Goal: Navigation & Orientation: Find specific page/section

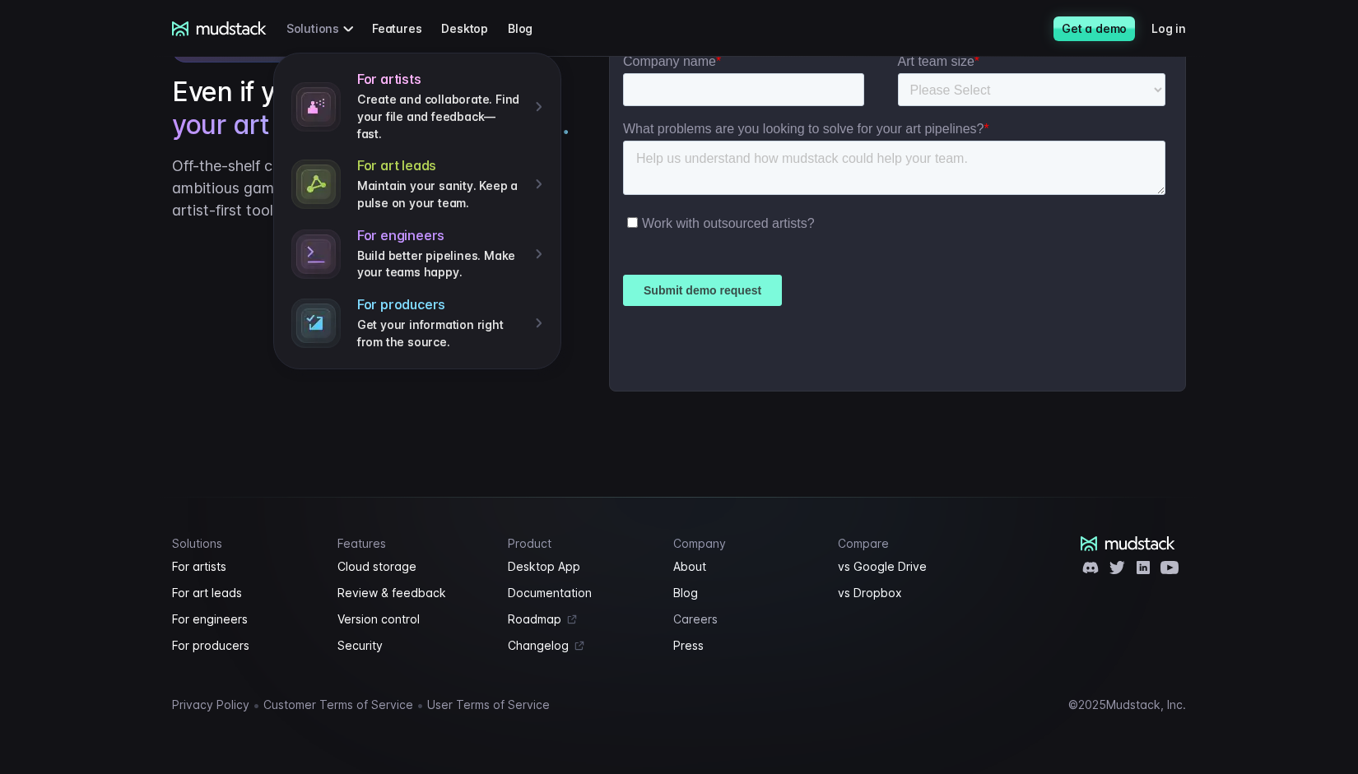
scroll to position [4052, 0]
click at [399, 31] on link "Features" at bounding box center [406, 28] width 69 height 30
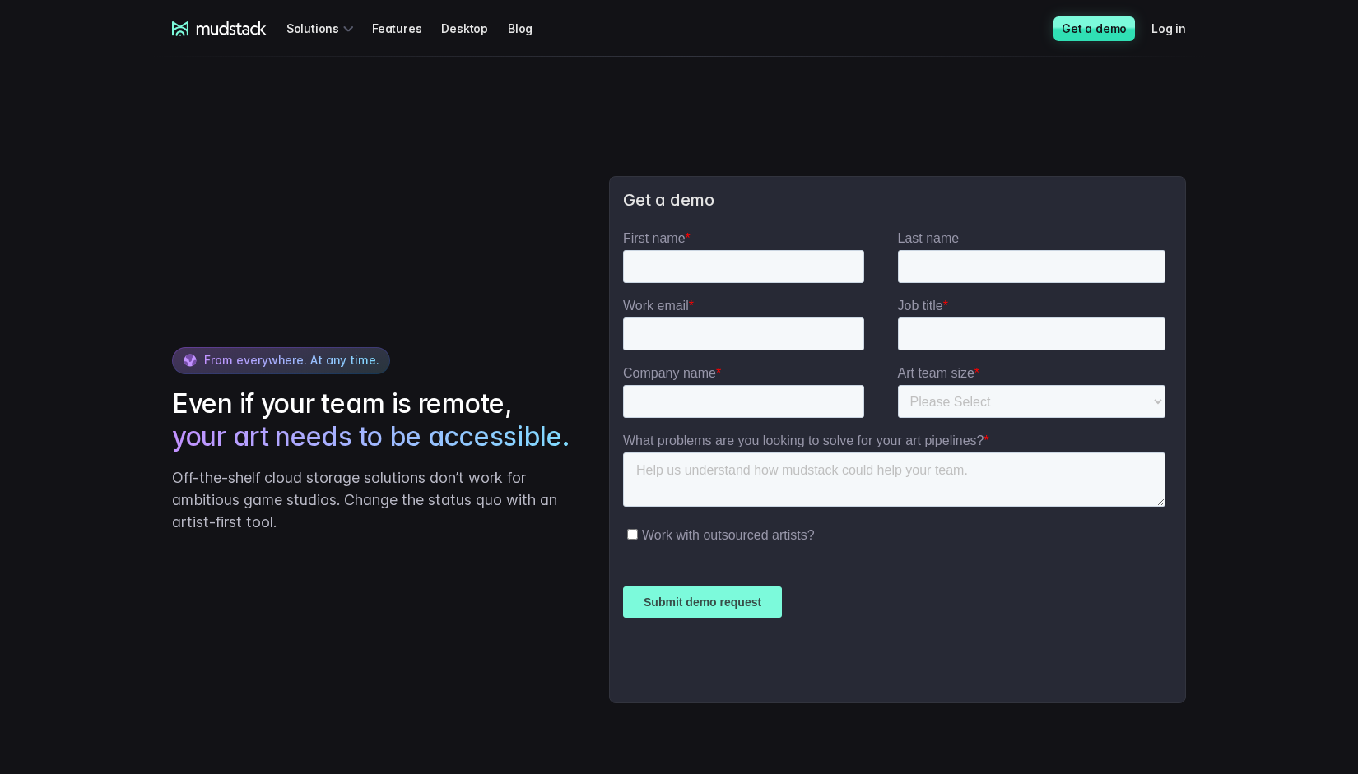
scroll to position [2842, 0]
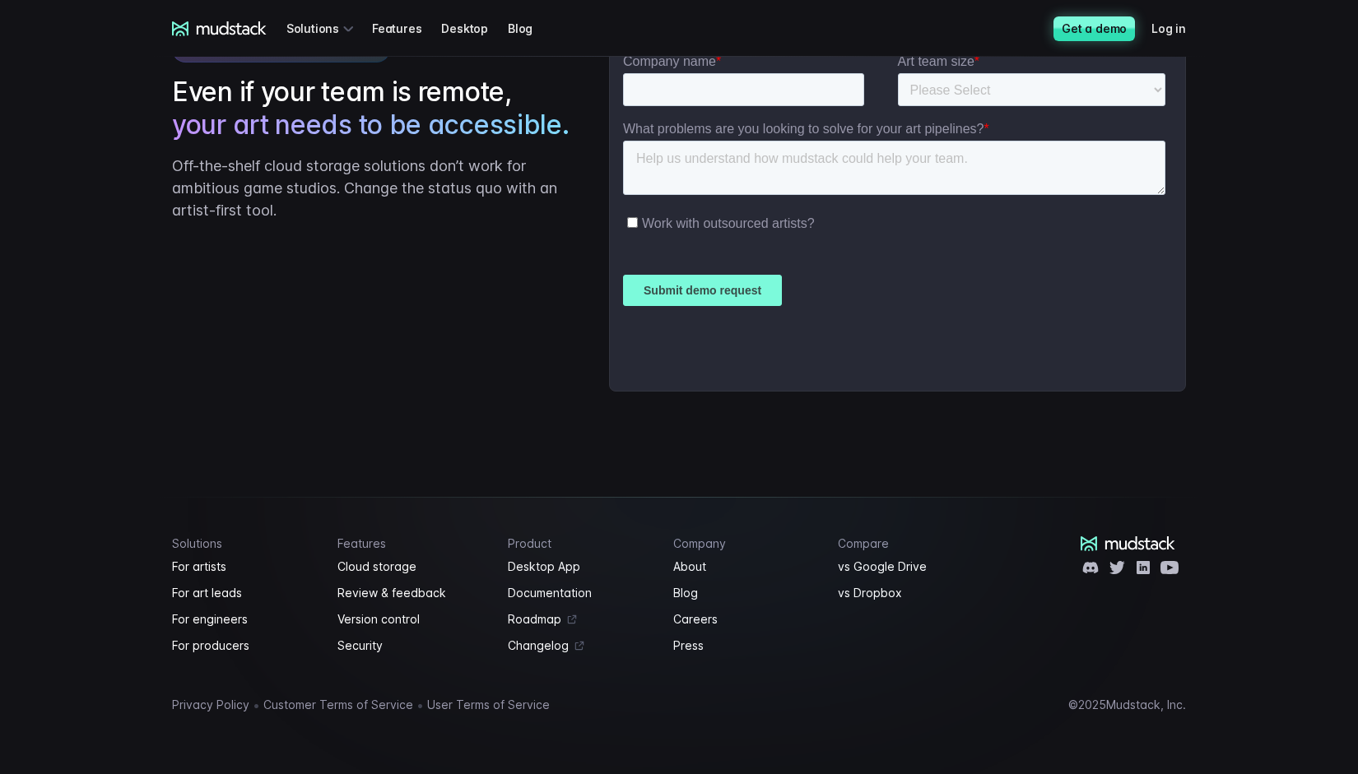
click at [1109, 22] on link "Get a demo" at bounding box center [1093, 28] width 81 height 25
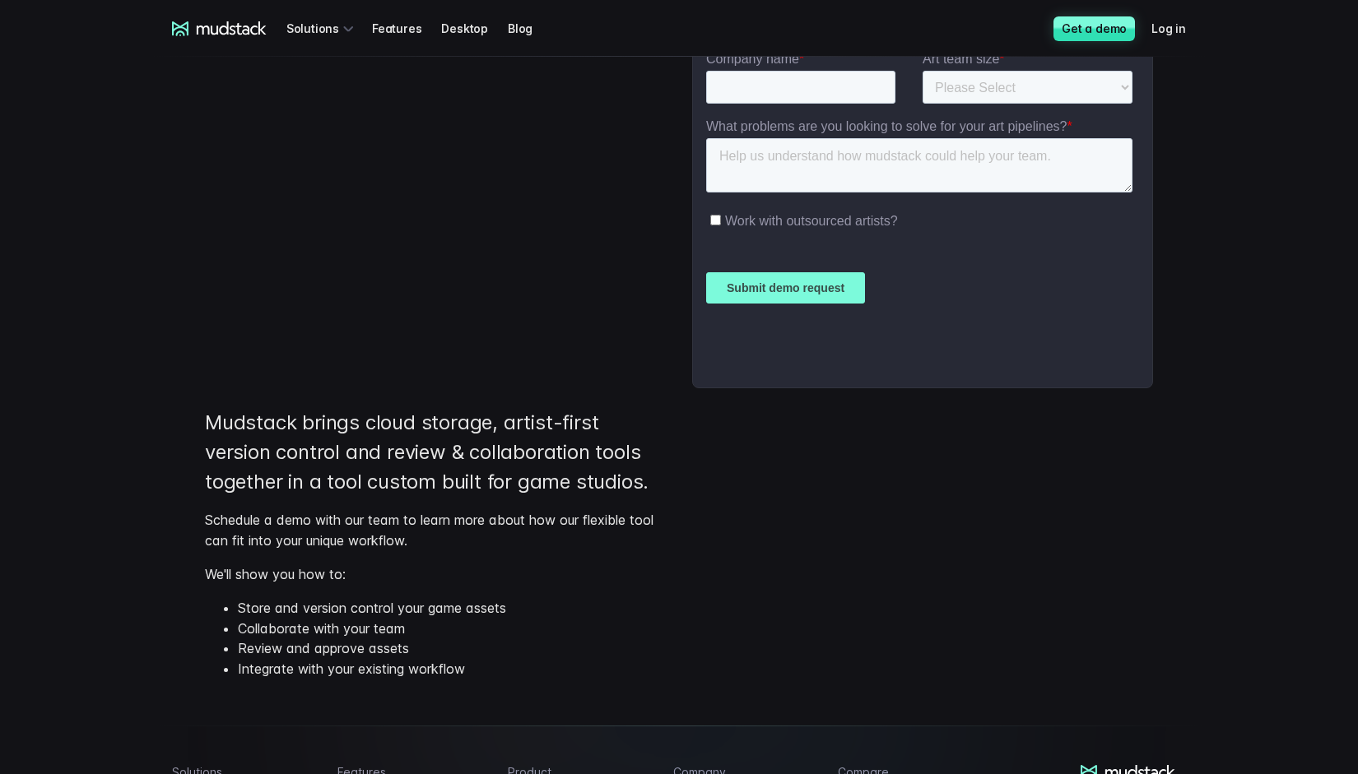
scroll to position [329, 0]
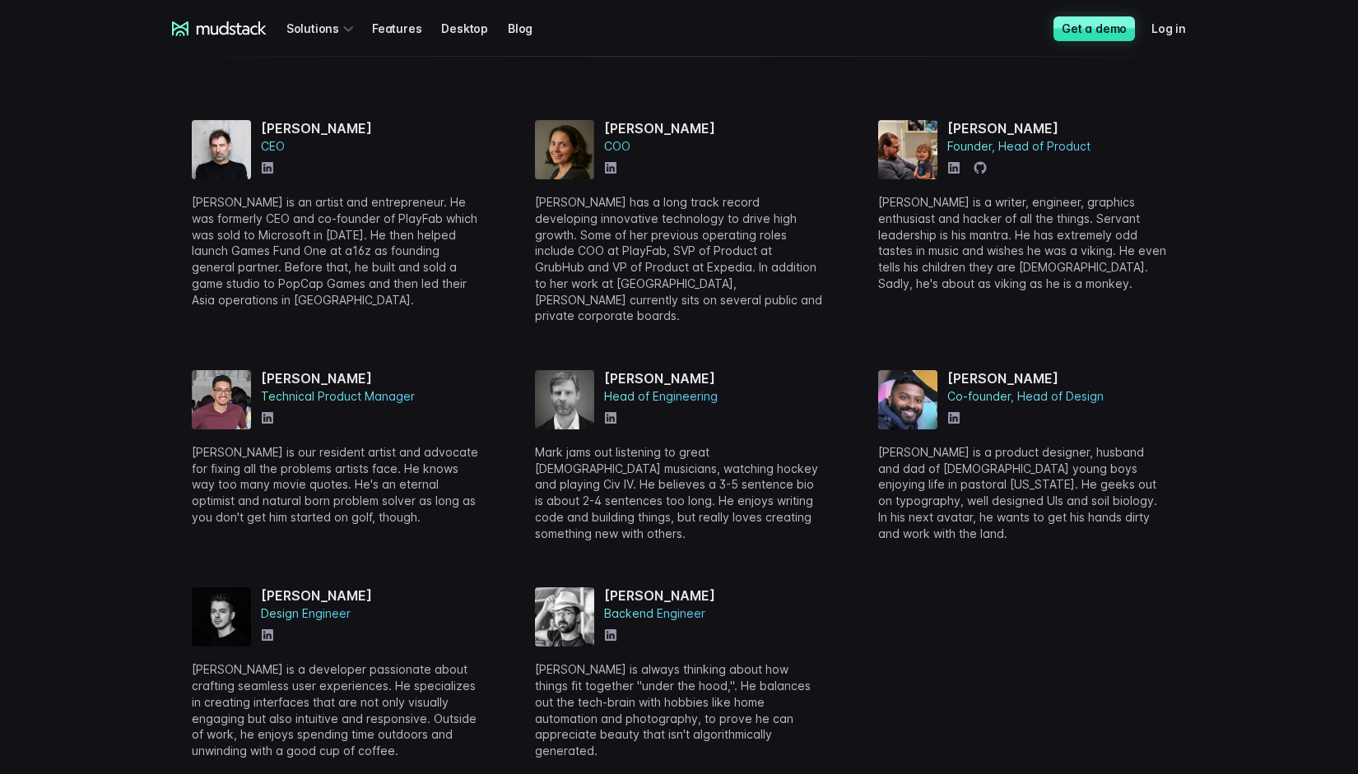
scroll to position [658, 0]
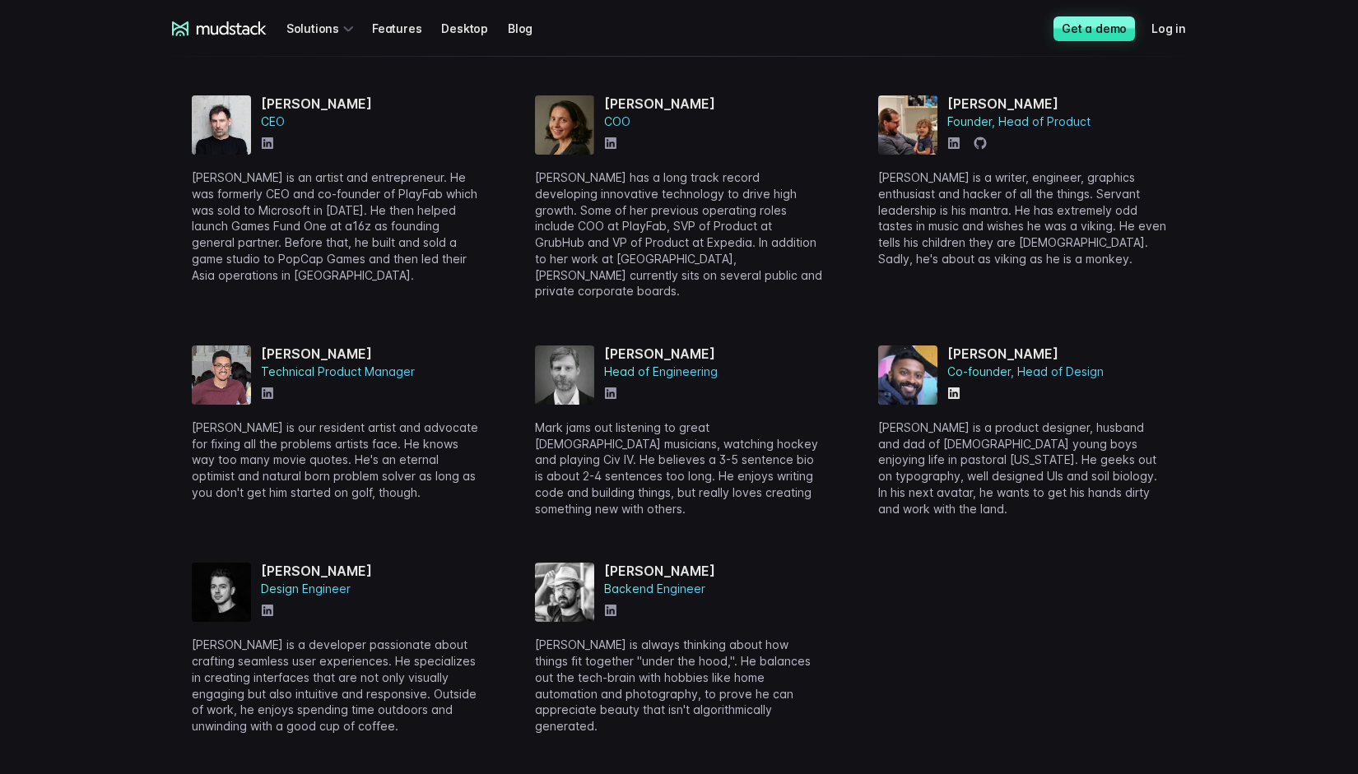
click at [950, 388] on icon at bounding box center [954, 394] width 12 height 12
click at [956, 383] on icon at bounding box center [954, 393] width 20 height 20
click at [947, 383] on icon at bounding box center [954, 393] width 20 height 20
click at [1097, 346] on h4 "[PERSON_NAME]" at bounding box center [1025, 354] width 156 height 16
drag, startPoint x: 948, startPoint y: 335, endPoint x: 1124, endPoint y: 360, distance: 177.8
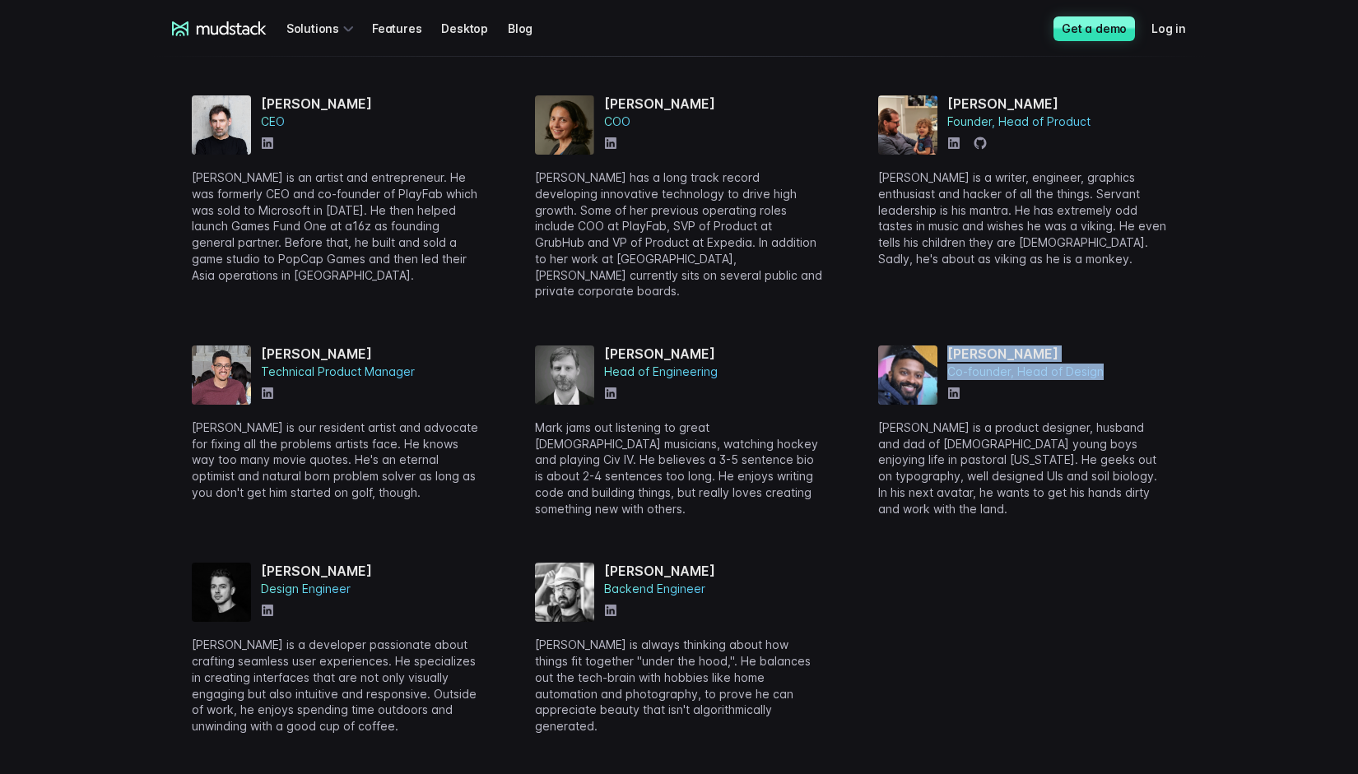
click at [1124, 360] on div "[PERSON_NAME] Co-founder, Head of Design [PERSON_NAME] is a product designer, h…" at bounding box center [1022, 431] width 288 height 171
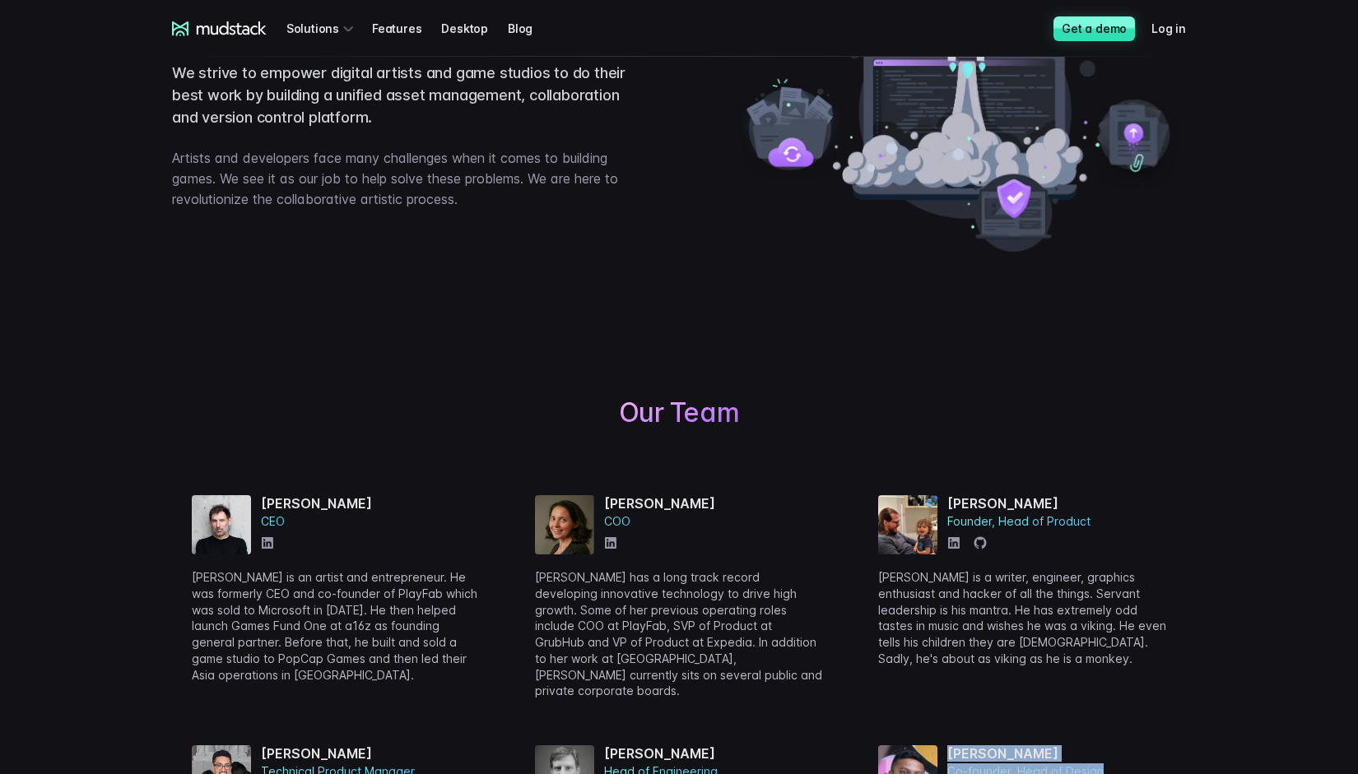
scroll to position [258, 0]
click at [958, 544] on icon at bounding box center [954, 543] width 12 height 12
